Goal: Information Seeking & Learning: Learn about a topic

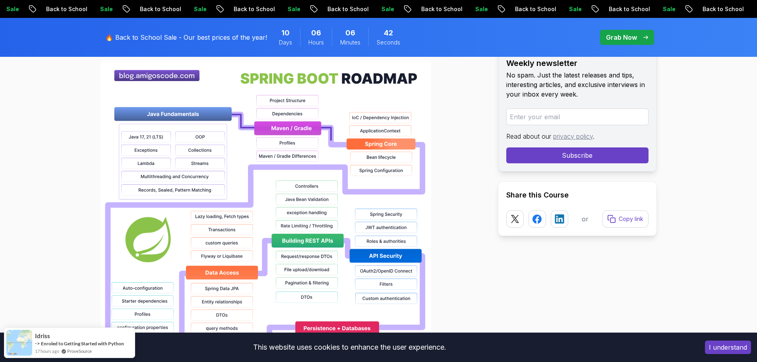
scroll to position [596, 0]
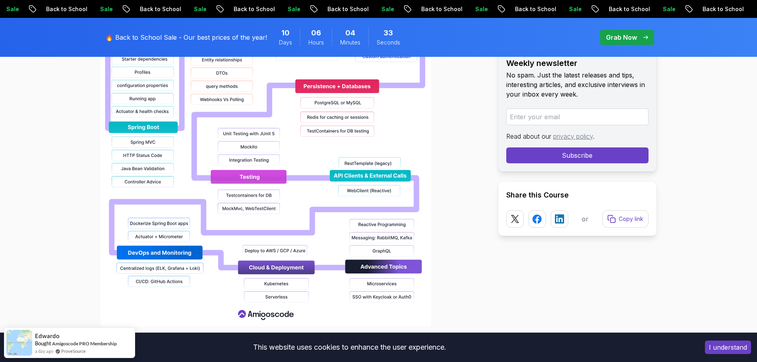
scroll to position [835, 0]
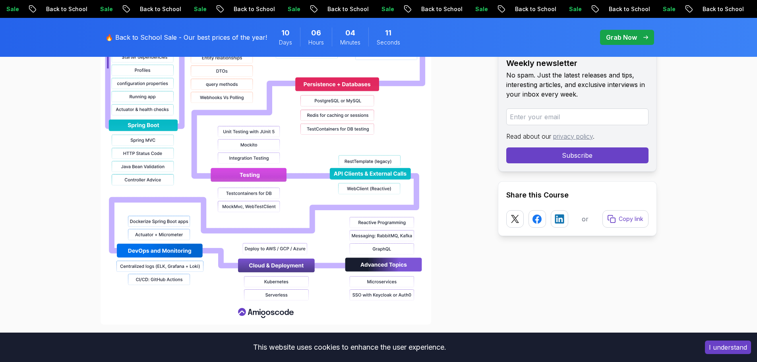
click at [359, 180] on img at bounding box center [266, 70] width 331 height 509
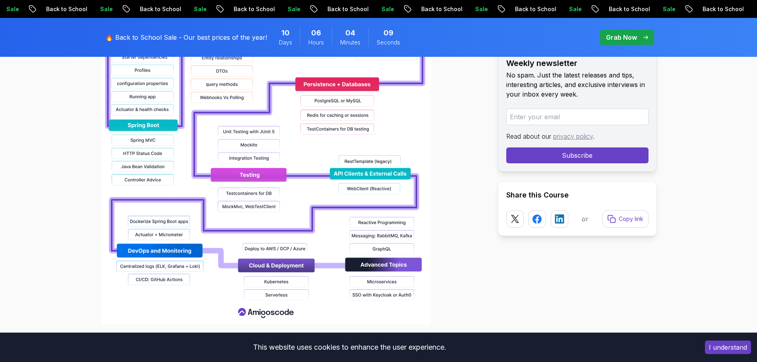
scroll to position [874, 0]
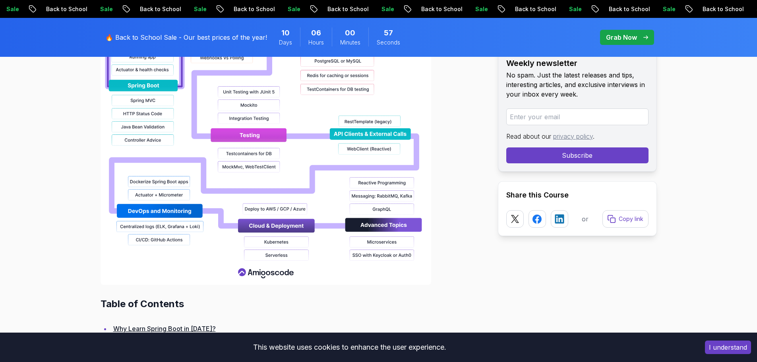
click at [260, 277] on img at bounding box center [266, 30] width 331 height 509
click at [264, 277] on img at bounding box center [266, 30] width 331 height 509
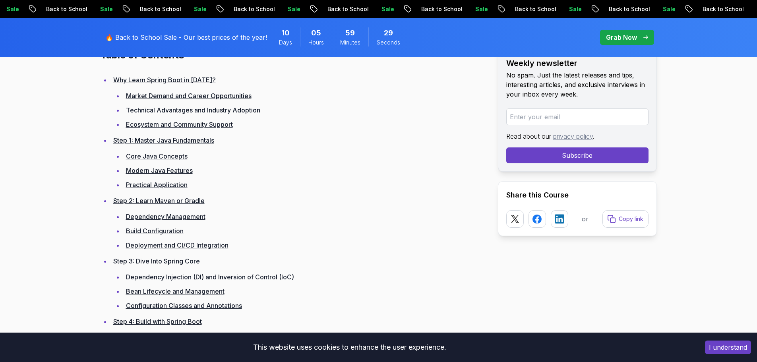
scroll to position [1113, 0]
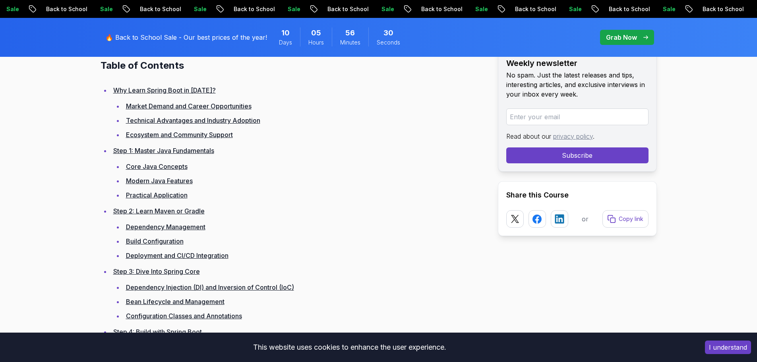
click at [413, 271] on li "Step 3: Dive Into Spring Core Dependency Injection (DI) and Inversion of Contro…" at bounding box center [298, 294] width 374 height 56
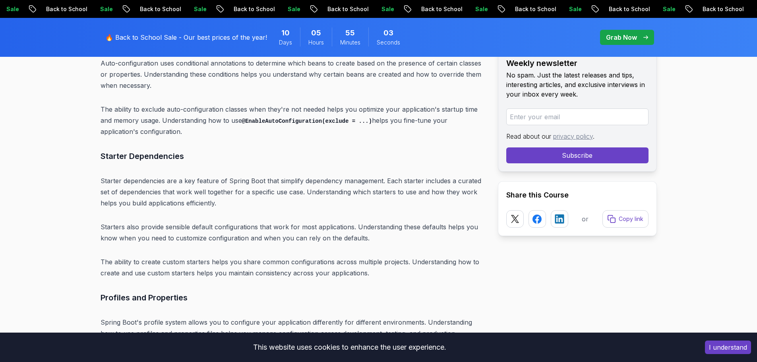
scroll to position [4372, 0]
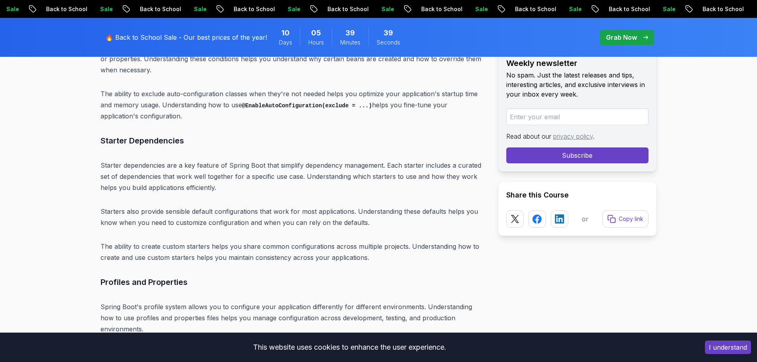
drag, startPoint x: 302, startPoint y: 2, endPoint x: 359, endPoint y: 121, distance: 131.9
click at [359, 134] on h3 "Starter Dependencies" at bounding box center [293, 140] width 385 height 13
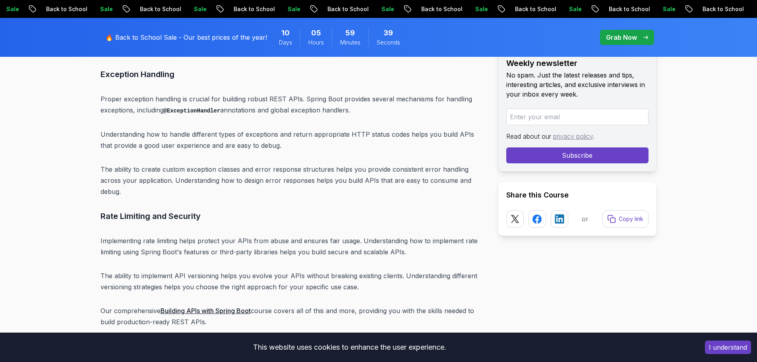
scroll to position [5396, 0]
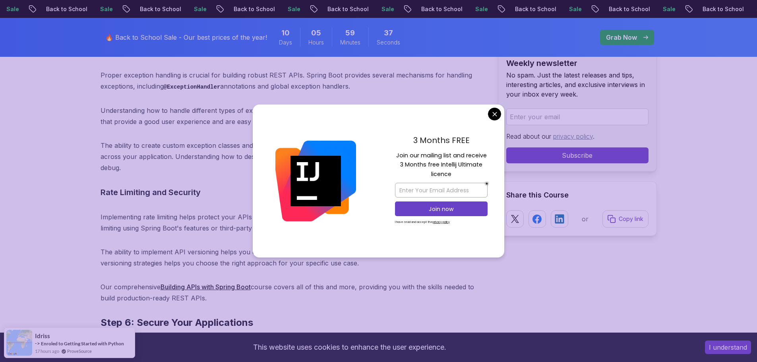
click at [497, 115] on body "Sale Back to School Sale Back to School Sale Back to School Sale Back to School…" at bounding box center [378, 1] width 757 height 10795
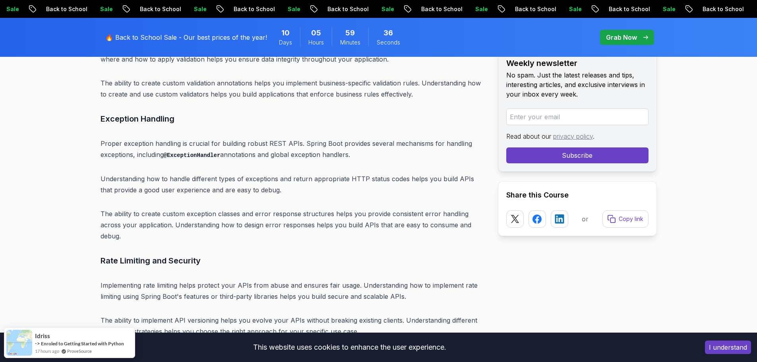
scroll to position [5317, 0]
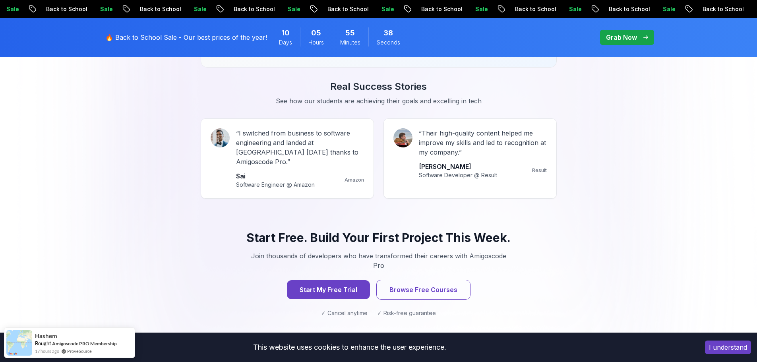
scroll to position [715, 0]
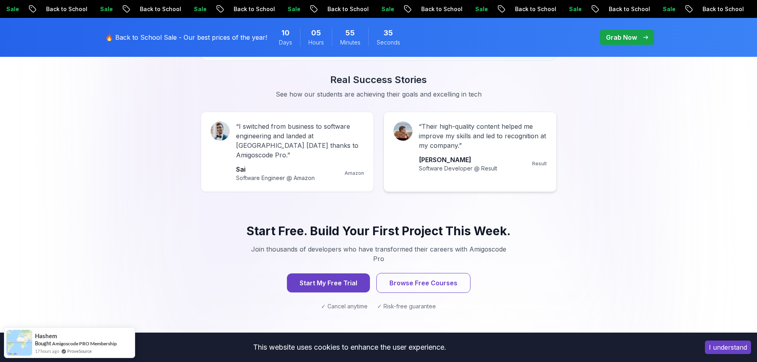
click at [329, 273] on button "Start My Free Trial" at bounding box center [328, 283] width 87 height 20
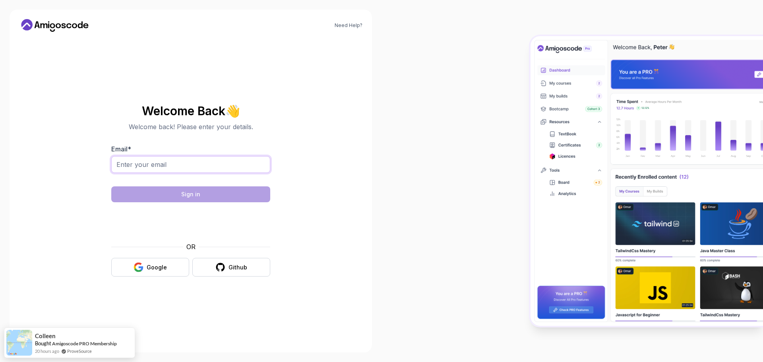
click at [201, 170] on input "Email *" at bounding box center [190, 164] width 159 height 17
click at [291, 204] on section "Welcome Back 👋 Welcome back! Please enter your details. Email * Sign in OR Goog…" at bounding box center [190, 191] width 267 height 188
